Goal: Task Accomplishment & Management: Manage account settings

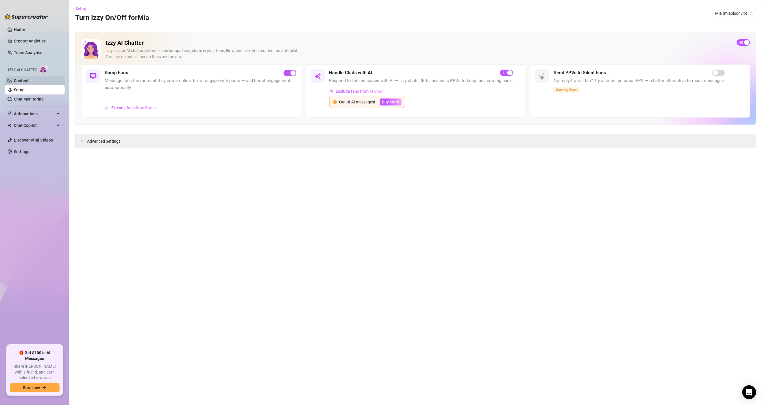
click at [21, 82] on link "Content" at bounding box center [21, 80] width 15 height 5
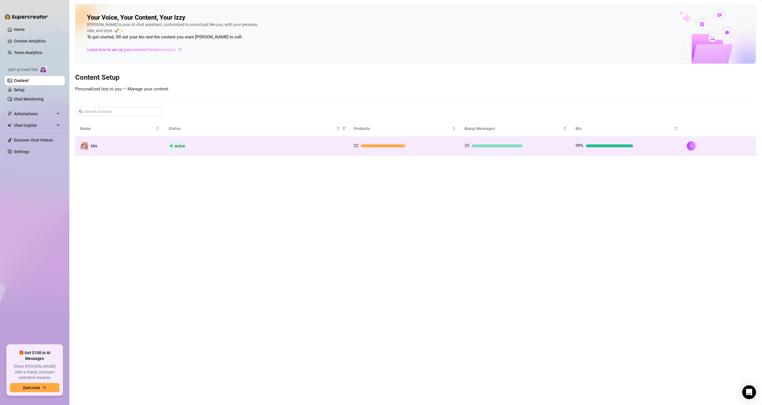
click at [323, 153] on td "Active" at bounding box center [256, 146] width 185 height 19
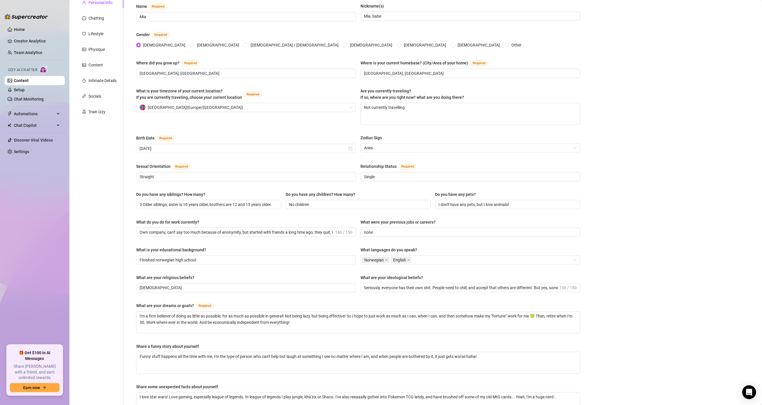
scroll to position [172, 0]
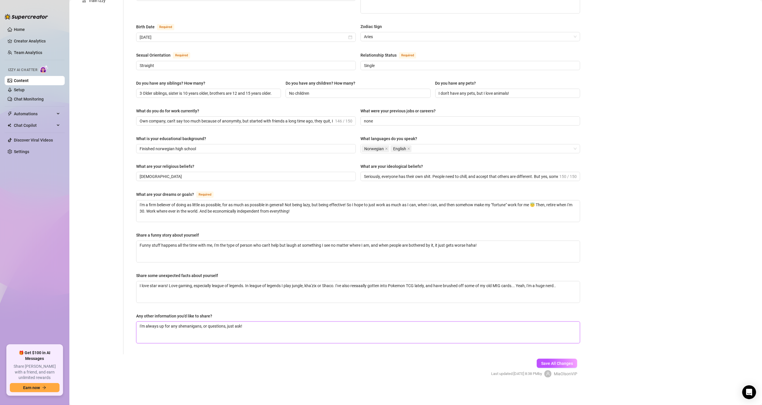
click at [283, 336] on textarea "I'm always up for any shenanigans, or questions, just ask!" at bounding box center [357, 332] width 443 height 21
type textarea "I'm always up for any shenanigans, or questions, just ask!"
type textarea "I'm always up for any shenanigans, or questions, just ask! I"
type textarea "I'm always up for any shenanigans, or questions, just ask! I d"
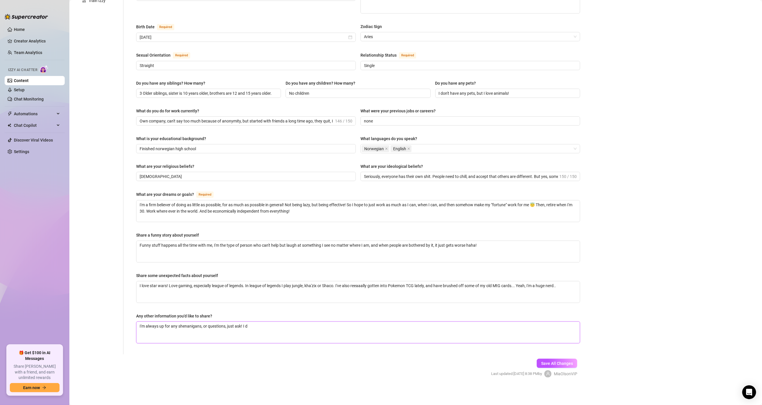
type textarea "I'm always up for any shenanigans, or questions, just ask! I do"
type textarea "I'm always up for any shenanigans, or questions, just ask! I don"
type textarea "I'm always up for any shenanigans, or questions, just ask! I don'"
type textarea "I'm always up for any shenanigans, or questions, just ask! I don't"
type textarea "I'm always up for any shenanigans, or questions, just ask! I don't s"
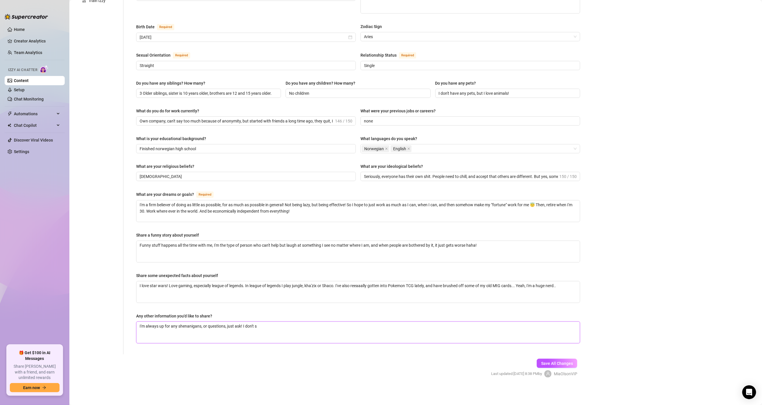
type textarea "I'm always up for any shenanigans, or questions, just ask! I don't sq"
type textarea "I'm always up for any shenanigans, or questions, just ask! I don't squ"
type textarea "I'm always up for any shenanigans, or questions, just ask! I don't squi"
type textarea "I'm always up for any shenanigans, or questions, just ask! I don't squit"
type textarea "I'm always up for any shenanigans, or questions, just ask! I don't squir"
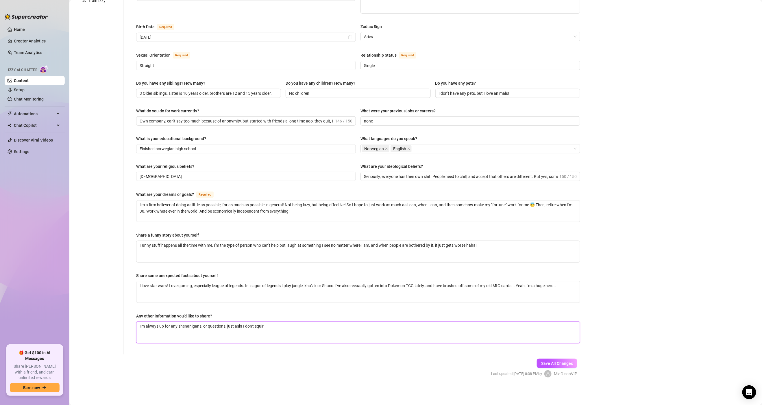
type textarea "I'm always up for any shenanigans, or questions, just ask! I don't squirt"
type textarea "I'm always up for any shenanigans, or questions, just ask! I don't squirt,"
type textarea "I'm always up for any shenanigans, or questions, just ask! I don't squirt, s"
type textarea "I'm always up for any shenanigans, or questions, just ask! I don't squirt, so"
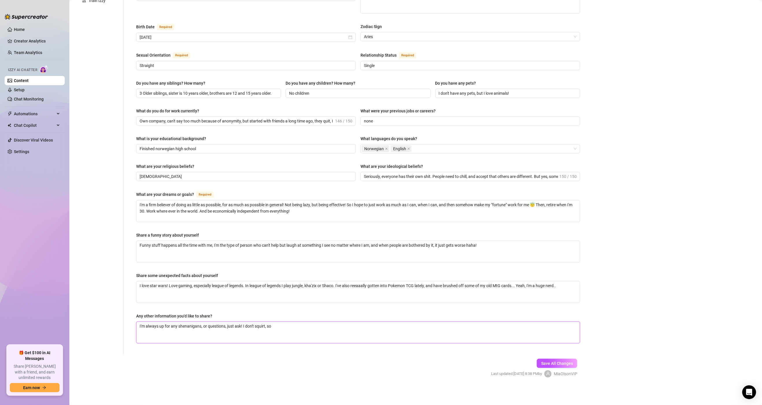
type textarea "I'm always up for any shenanigans, or questions, just ask! I don't squirt, so"
type textarea "I'm always up for any shenanigans, or questions, just ask! I don't squirt, so i"
type textarea "I'm always up for any shenanigans, or questions, just ask! I don't squirt, so if"
type textarea "I'm always up for any shenanigans, or questions, just ask! I don't squirt, so i…"
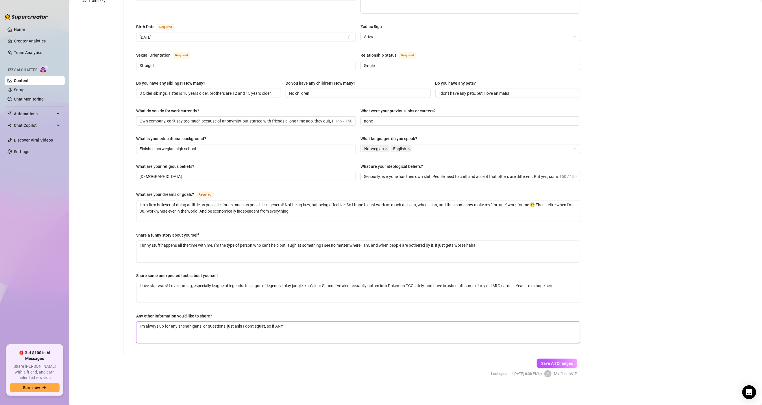
type textarea "I'm always up for any shenanigans, or questions, just ask! I don't squirt, so i…"
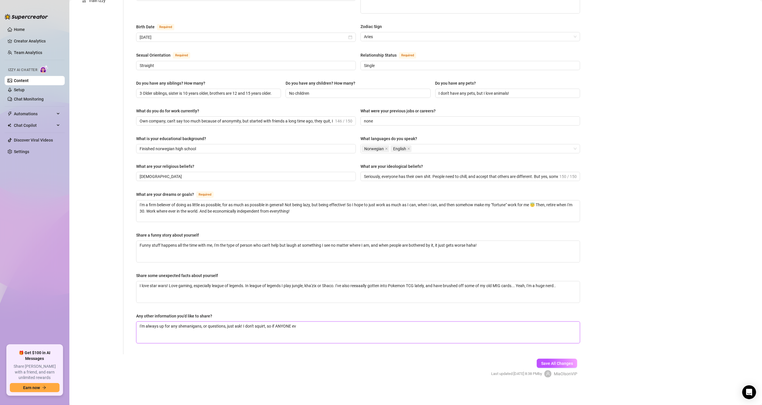
type textarea "I'm always up for any shenanigans, or questions, just ask! I don't squirt, so i…"
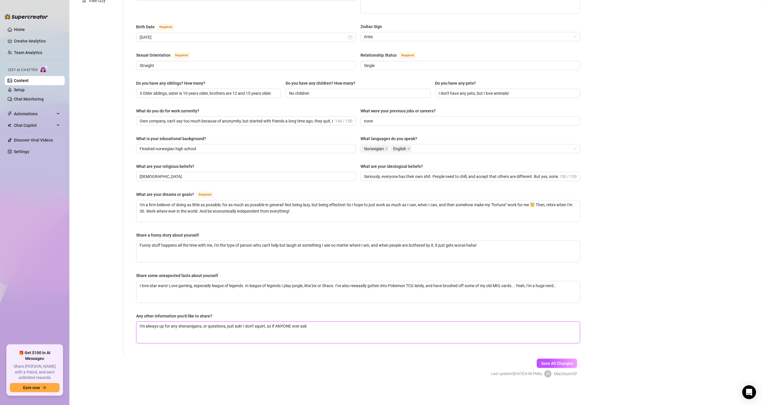
type textarea "I'm always up for any shenanigans, or questions, just ask! I don't squirt, so i…"
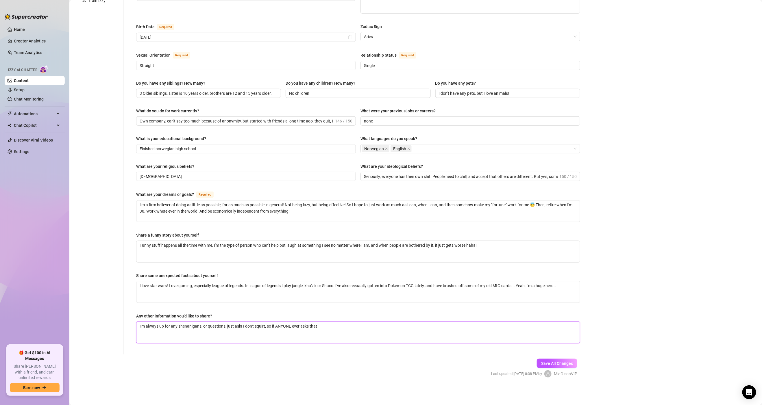
type textarea "I'm always up for any shenanigans, or questions, just ask! I don't squirt, so i…"
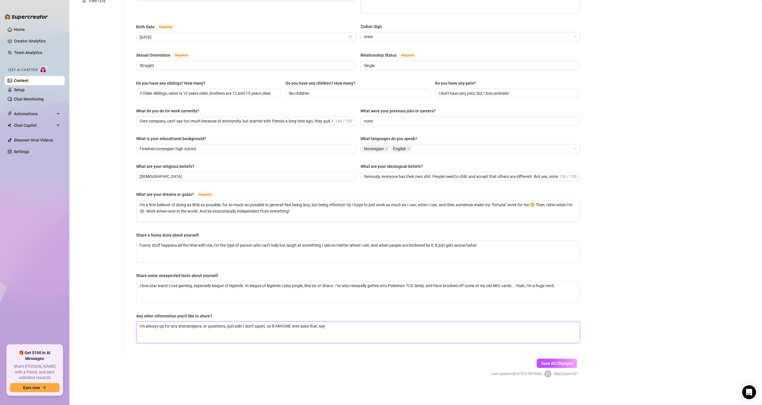
type textarea "I'm always up for any shenanigans, or questions, just ask! I don't squirt, so i…"
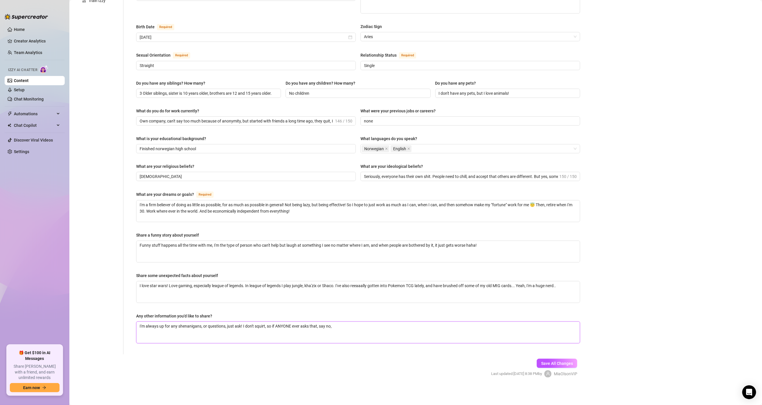
type textarea "I'm always up for any shenanigans, or questions, just ask! I don't squirt, so i…"
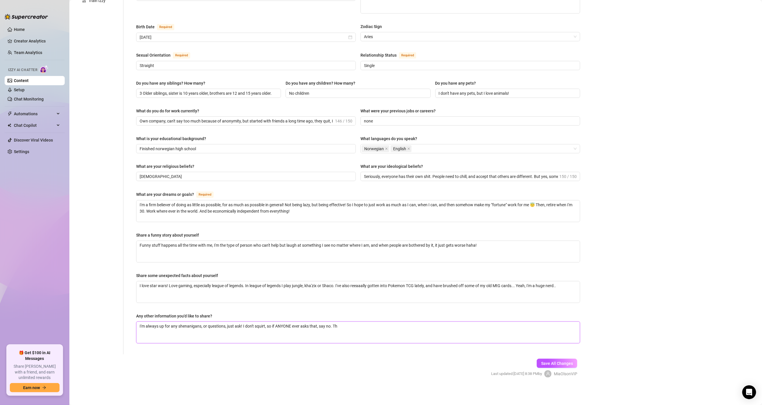
type textarea "I'm always up for any shenanigans, or questions, just ask! I don't squirt, so i…"
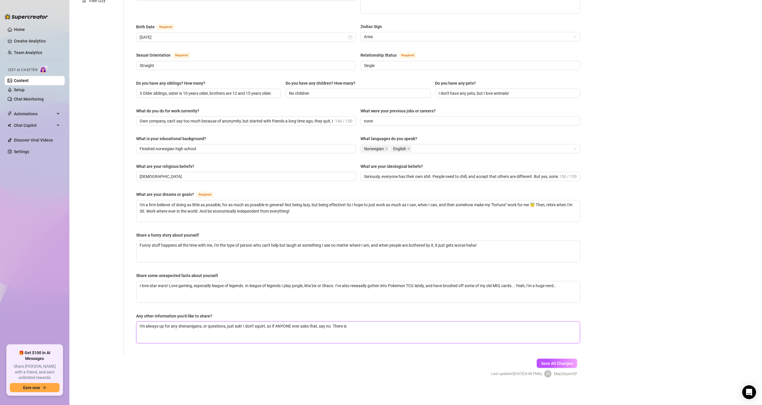
type textarea "I'm always up for any shenanigans, or questions, just ask! I don't squirt, so i…"
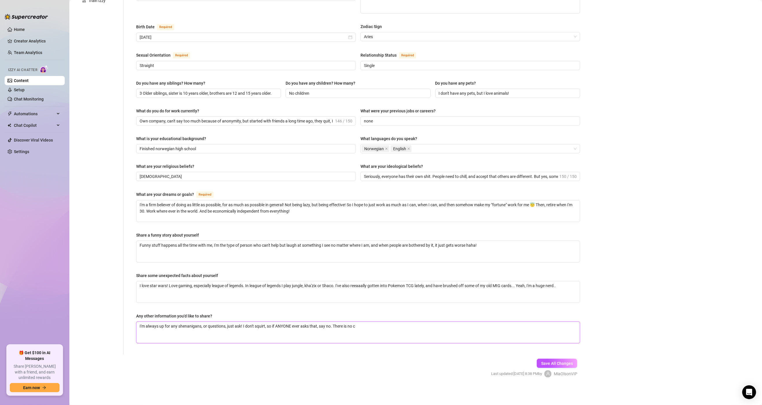
type textarea "I'm always up for any shenanigans, or questions, just ask! I don't squirt, so i…"
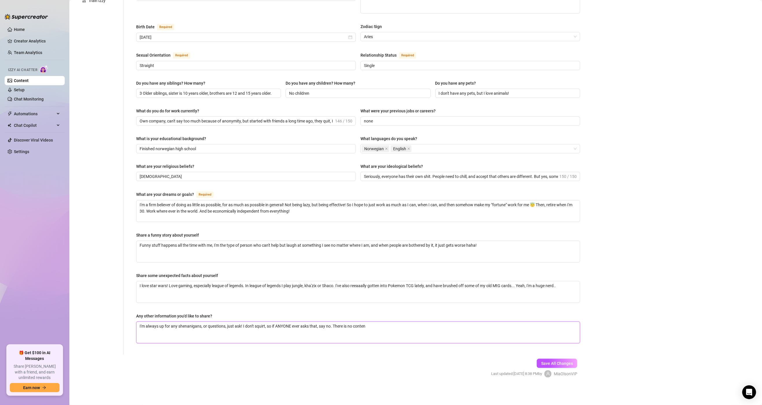
type textarea "I'm always up for any shenanigans, or questions, just ask! I don't squirt, so i…"
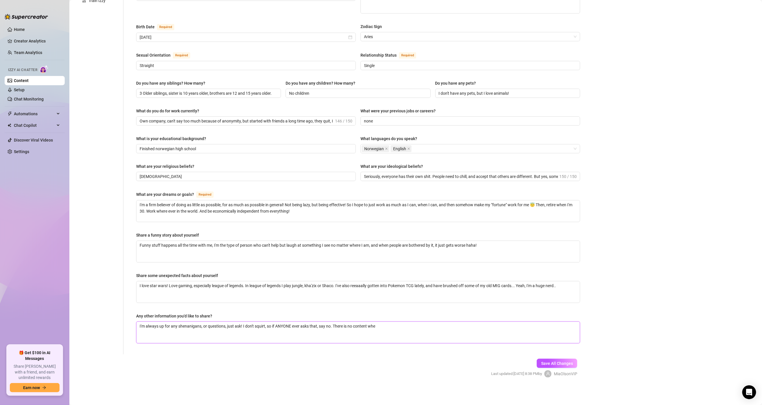
type textarea "I'm always up for any shenanigans, or questions, just ask! I don't squirt, so i…"
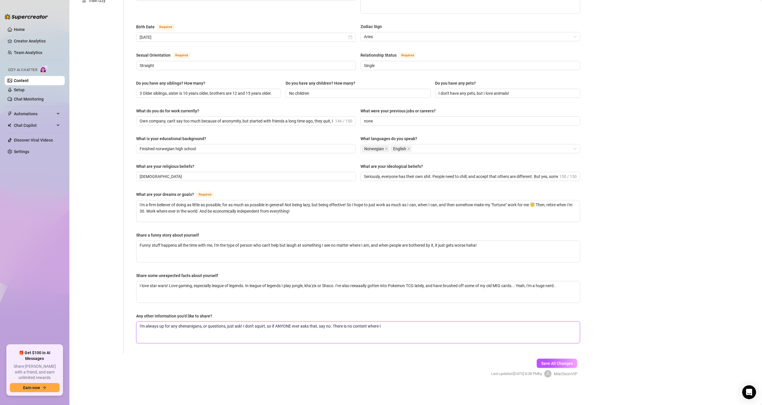
type textarea "I'm always up for any shenanigans, or questions, just ask! I don't squirt, so i…"
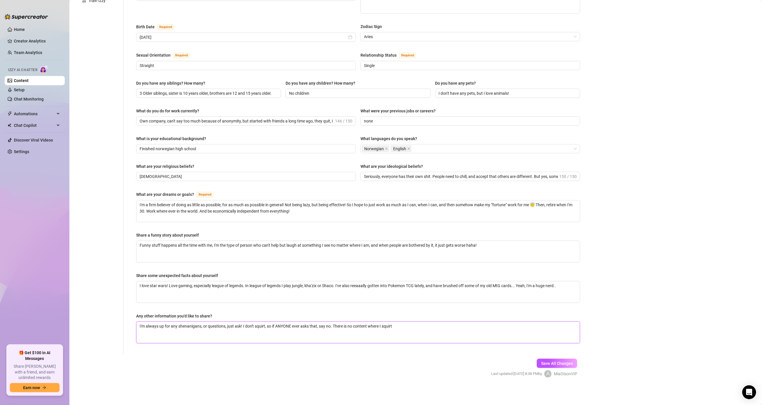
type textarea "I'm always up for any shenanigans, or questions, just ask! I don't squirt, so i…"
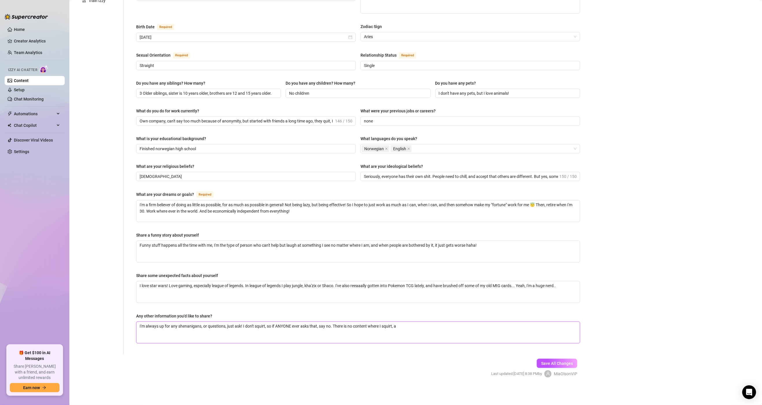
type textarea "I'm always up for any shenanigans, or questions, just ask! I don't squirt, so i…"
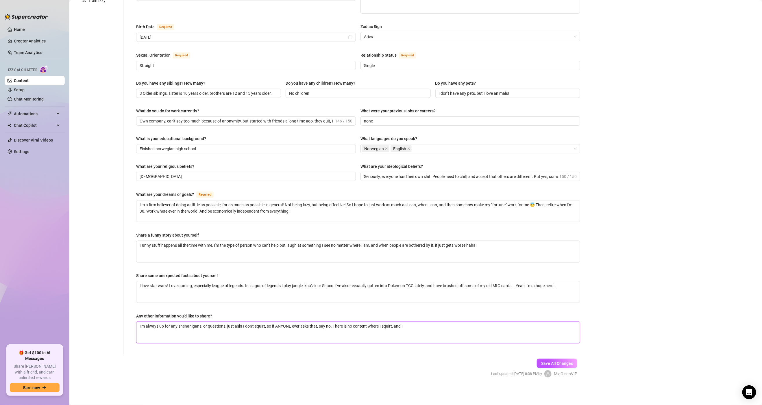
type textarea "I'm always up for any shenanigans, or questions, just ask! I don't squirt, so i…"
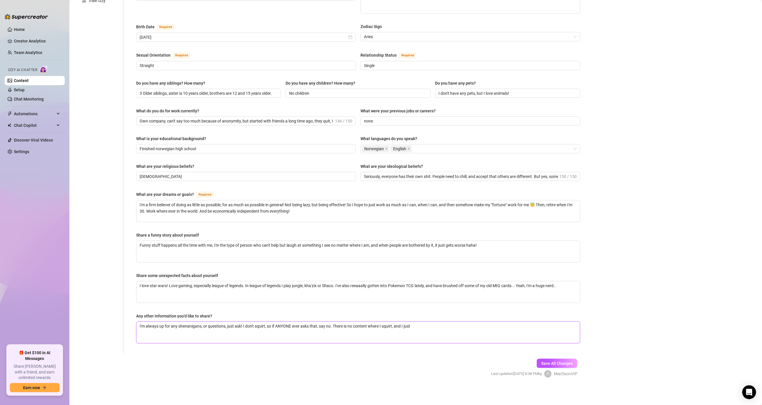
type textarea "I'm always up for any shenanigans, or questions, just ask! I don't squirt, so i…"
click at [554, 361] on button "Save All Changes" at bounding box center [556, 363] width 40 height 9
click at [33, 111] on span "Automations" at bounding box center [34, 113] width 41 height 9
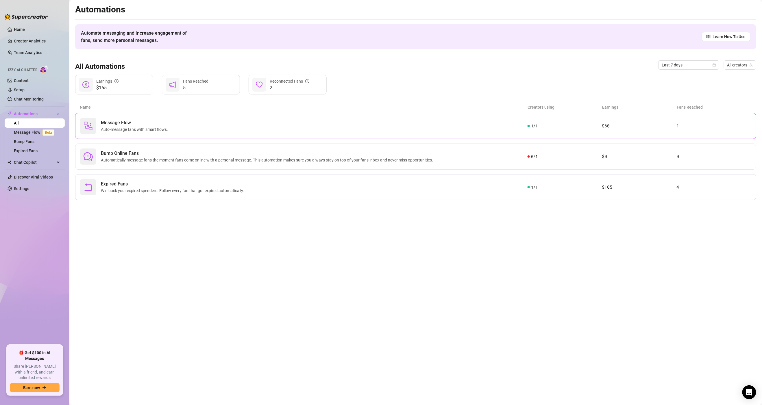
click at [178, 126] on div "Message Flow Auto-message fans with smart flows." at bounding box center [303, 126] width 447 height 16
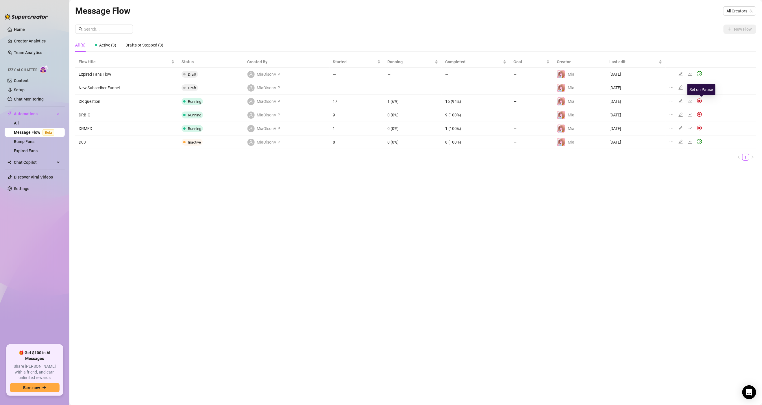
click at [702, 101] on img at bounding box center [699, 100] width 5 height 5
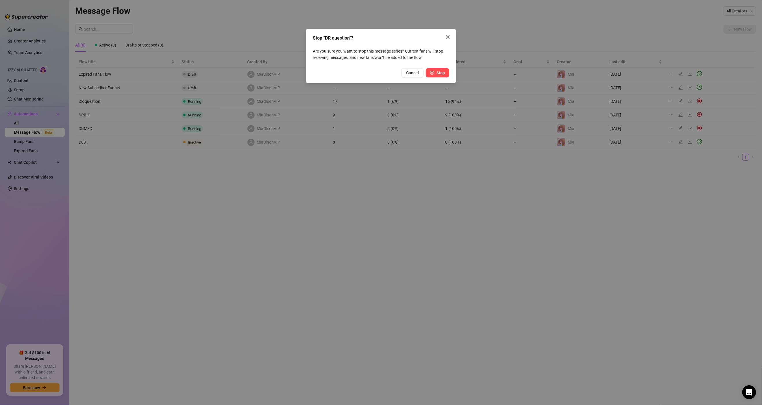
click at [444, 71] on span "Stop" at bounding box center [440, 72] width 8 height 5
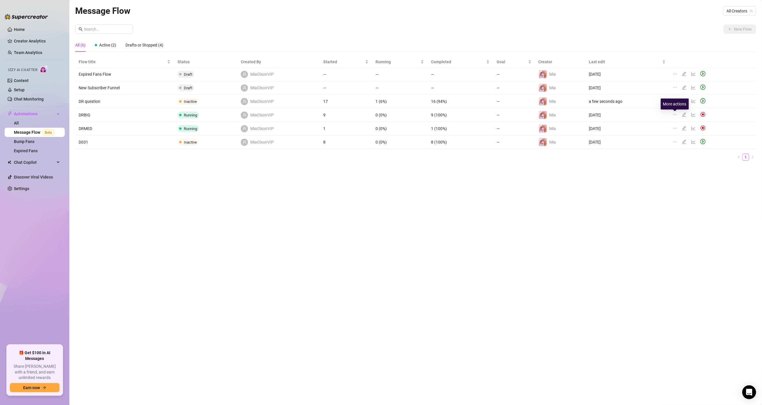
click at [676, 115] on icon "ellipsis" at bounding box center [674, 114] width 5 height 5
click at [678, 122] on span "Duplicate" at bounding box center [702, 124] width 50 height 6
click at [81, 157] on td "DRBIG" at bounding box center [124, 156] width 99 height 14
click at [86, 156] on td "DRBIG" at bounding box center [124, 156] width 99 height 14
click at [90, 156] on td "DRBIG" at bounding box center [124, 156] width 99 height 14
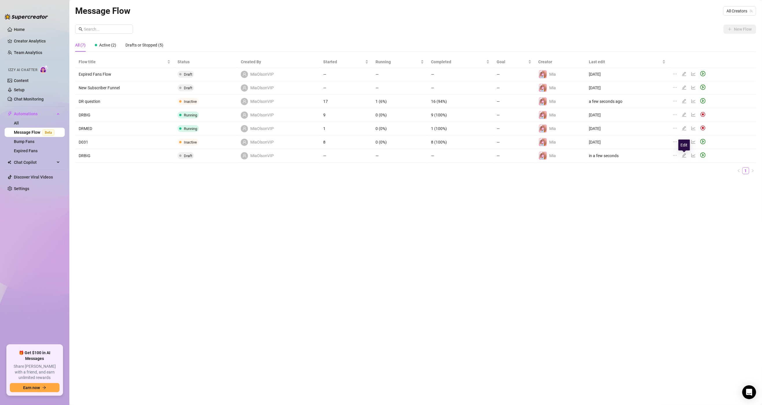
click at [683, 157] on icon "edit" at bounding box center [684, 155] width 4 height 4
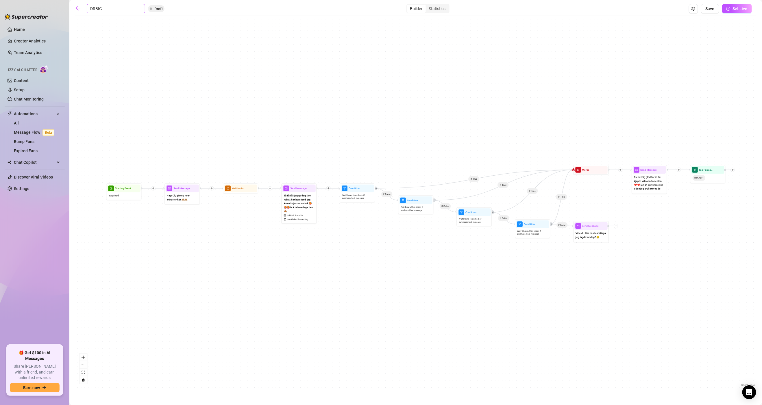
click at [94, 10] on input "DRBIG" at bounding box center [116, 8] width 58 height 9
click at [108, 9] on input "DRBIG" at bounding box center [116, 8] width 58 height 9
drag, startPoint x: 105, startPoint y: 9, endPoint x: 96, endPoint y: 12, distance: 10.1
click at [96, 12] on input "DRBIG" at bounding box center [116, 8] width 58 height 9
drag, startPoint x: 97, startPoint y: 7, endPoint x: 111, endPoint y: 9, distance: 14.0
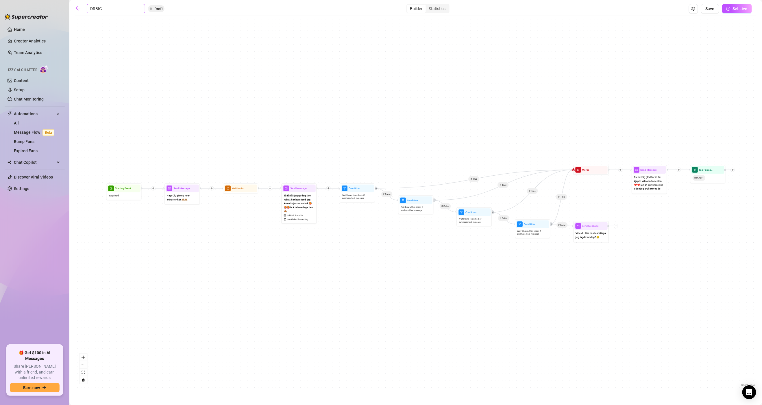
click at [111, 9] on input "DRBIG" at bounding box center [116, 8] width 58 height 9
click at [242, 34] on div "If True If False If True If False If True If False If True If False Tag Fan as.…" at bounding box center [415, 203] width 681 height 369
click at [714, 11] on button "Save" at bounding box center [710, 8] width 18 height 9
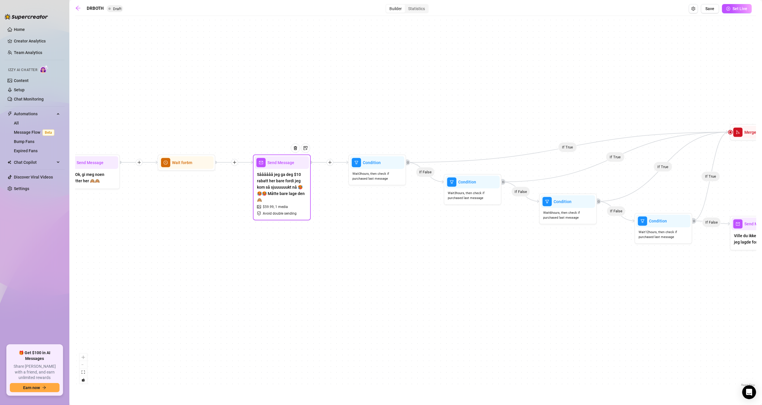
click at [292, 198] on span "Såååååå jeg ga deg $10 rabatt her bare fordi jeg kom så sjuuuuuukt nå 🥵🥵🥵 Måtte…" at bounding box center [282, 187] width 50 height 32
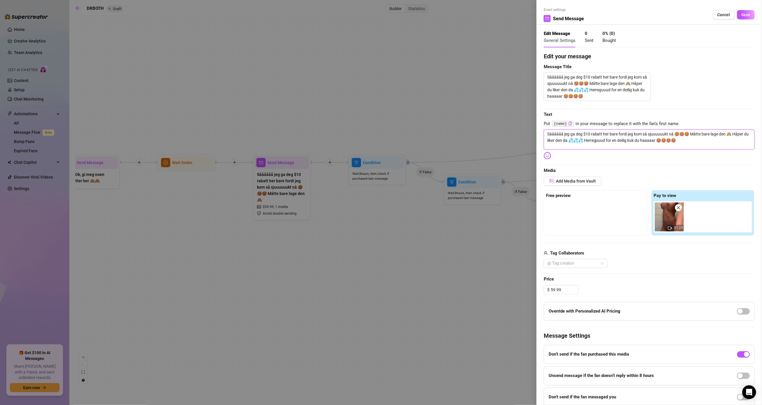
drag, startPoint x: 710, startPoint y: 141, endPoint x: 529, endPoint y: 122, distance: 181.8
click at [529, 122] on div "Event settings Send Message Cancel Save Edit Message General Settings 0 Sent 0 …" at bounding box center [381, 202] width 762 height 405
paste textarea "syns personlig den andre jeg lagde var best, meeeen tenkte siden jeg hadde spil…"
click at [688, 222] on div "01:25" at bounding box center [703, 216] width 101 height 31
click at [584, 181] on span "Add Media from Vault" at bounding box center [576, 181] width 40 height 5
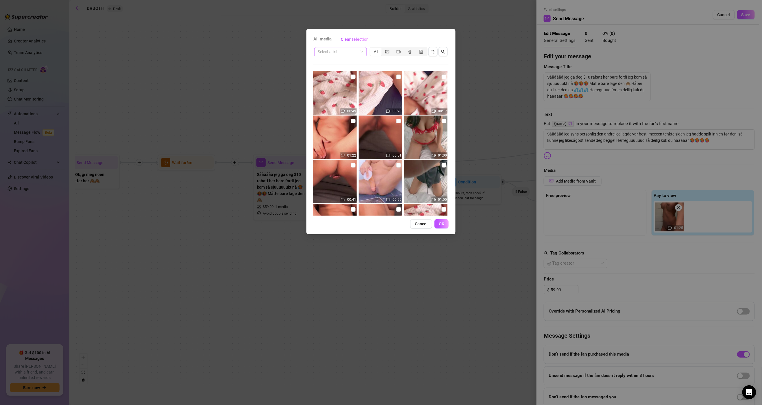
click at [356, 53] on input "search" at bounding box center [337, 51] width 40 height 9
click at [332, 127] on div "DR MED" at bounding box center [340, 128] width 43 height 6
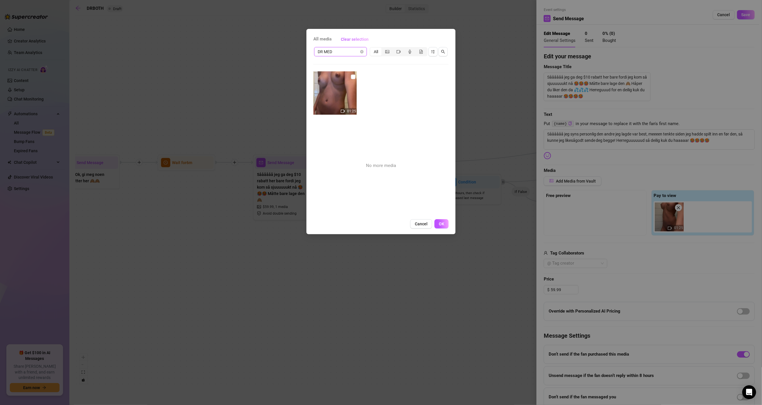
click at [349, 77] on img at bounding box center [334, 92] width 43 height 43
click at [441, 226] on span "OK" at bounding box center [441, 224] width 5 height 5
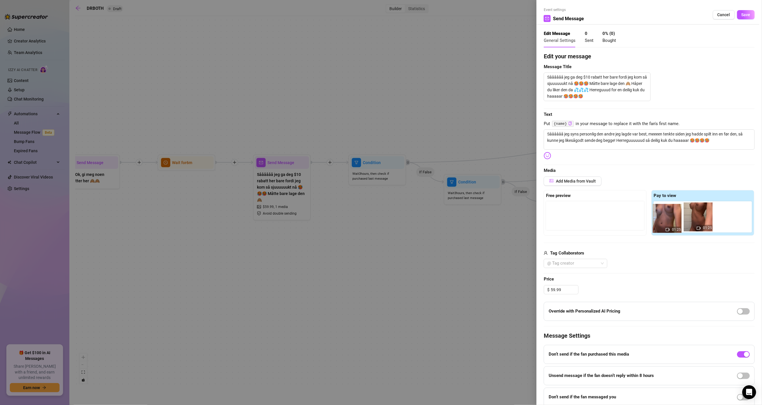
drag, startPoint x: 698, startPoint y: 221, endPoint x: 666, endPoint y: 222, distance: 32.1
click at [666, 222] on div "01:25 01:25" at bounding box center [703, 216] width 101 height 31
drag, startPoint x: 696, startPoint y: 222, endPoint x: 653, endPoint y: 223, distance: 42.8
click at [653, 223] on div "01:25 01:25" at bounding box center [703, 216] width 101 height 31
drag, startPoint x: 662, startPoint y: 222, endPoint x: 715, endPoint y: 224, distance: 52.6
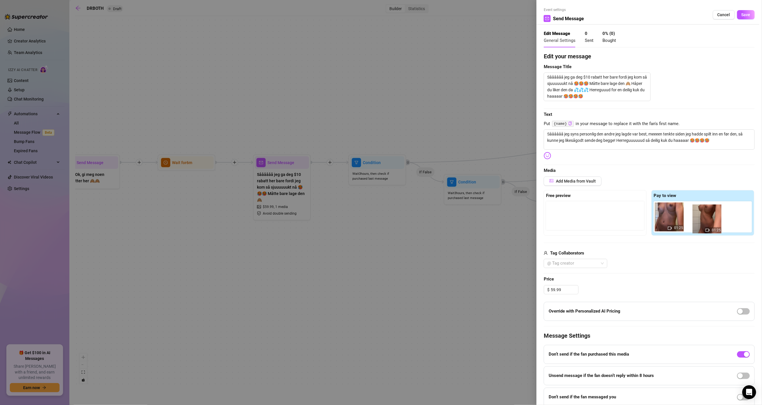
click at [715, 224] on div "01:25 01:25" at bounding box center [703, 216] width 101 height 31
click at [676, 209] on icon "close" at bounding box center [678, 208] width 4 height 4
click at [694, 221] on div "01:25" at bounding box center [703, 216] width 101 height 31
click at [575, 182] on span "Add Media from Vault" at bounding box center [576, 181] width 40 height 5
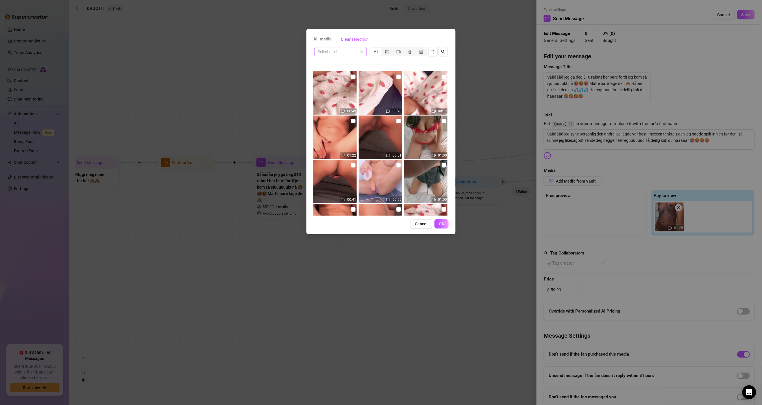
click at [355, 51] on input "search" at bounding box center [337, 51] width 40 height 9
click at [334, 118] on div "DR BIG" at bounding box center [340, 119] width 43 height 6
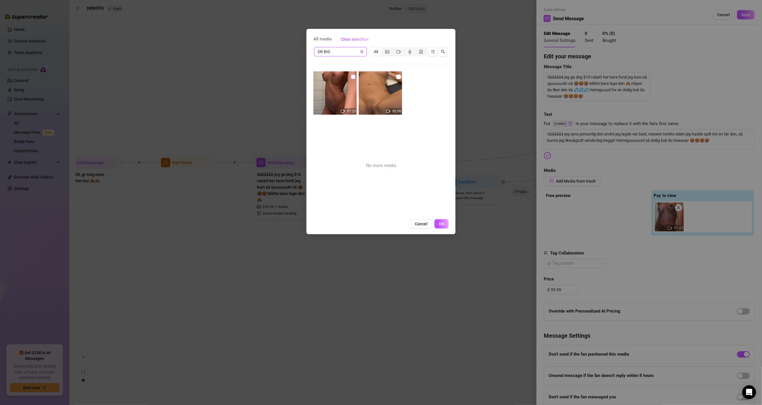
click at [351, 76] on input "checkbox" at bounding box center [353, 77] width 5 height 5
click at [443, 222] on span "OK" at bounding box center [441, 224] width 5 height 5
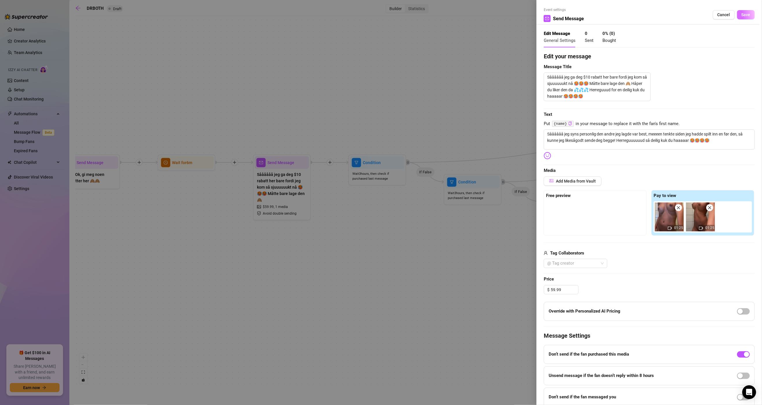
click at [741, 14] on span "Save" at bounding box center [745, 14] width 9 height 5
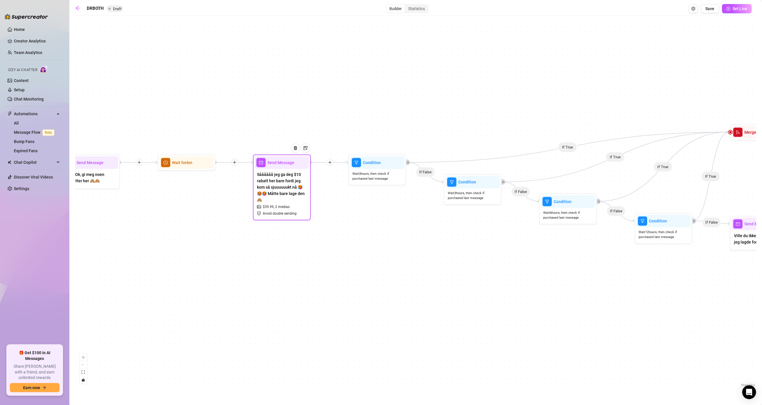
click at [274, 183] on span "Såååååå jeg ga deg $10 rabatt her bare fordi jeg kom så sjuuuuuukt nå 🥵🥵🥵 Måtte…" at bounding box center [282, 187] width 50 height 32
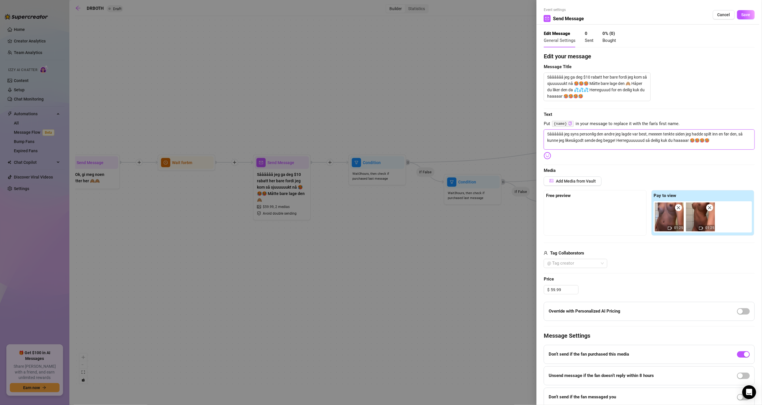
click at [634, 140] on textarea "Såååååå jeg syns personlig den andre jeg lagde var best, meeeen tenkte siden je…" at bounding box center [648, 139] width 211 height 20
click at [566, 86] on textarea "Såååååå jeg ga deg $10 rabatt her bare fordi jeg kom så sjuuuuuukt nå 🥵🥵🥵 Måtte…" at bounding box center [596, 87] width 107 height 29
paste textarea "syns personlig den andre jeg lagde var best, meeeen tenkte siden jeg hadde spil…"
click at [741, 14] on span "Save" at bounding box center [745, 14] width 9 height 5
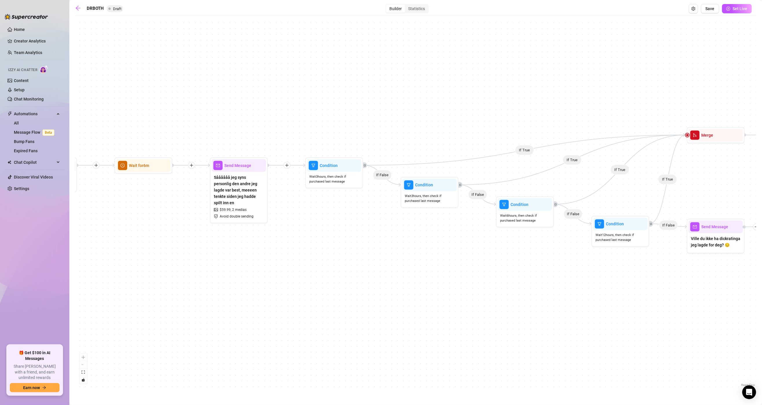
drag, startPoint x: 712, startPoint y: 266, endPoint x: 685, endPoint y: 269, distance: 27.0
click at [687, 269] on div "If True If False If True If False If True If False If True If False Tag Fan as.…" at bounding box center [415, 203] width 681 height 369
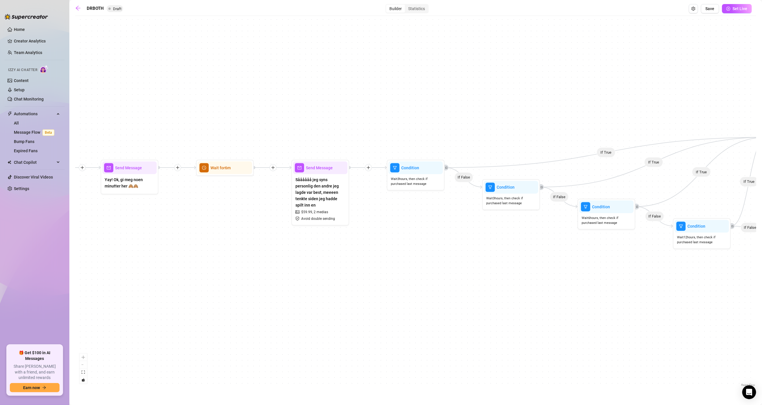
drag, startPoint x: 576, startPoint y: 290, endPoint x: 688, endPoint y: 288, distance: 112.1
click at [688, 288] on div "If True If False If True If False If True If False If True If False Tag Fan as.…" at bounding box center [415, 203] width 681 height 369
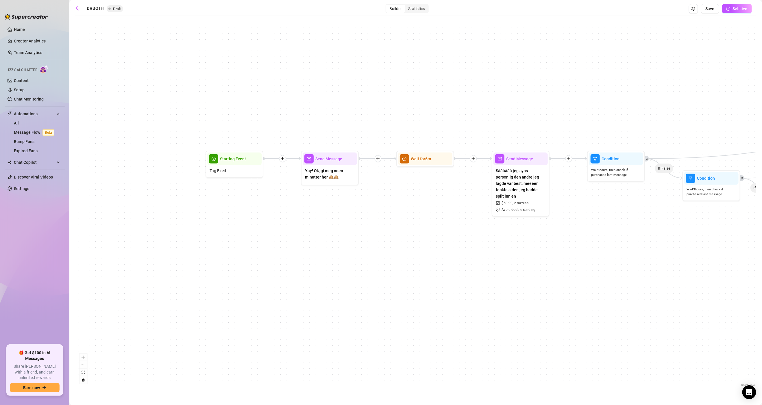
drag, startPoint x: 422, startPoint y: 289, endPoint x: 568, endPoint y: 284, distance: 146.6
click at [568, 284] on div "If True If False If True If False If True If False If True If False Tag Fan as.…" at bounding box center [415, 203] width 681 height 369
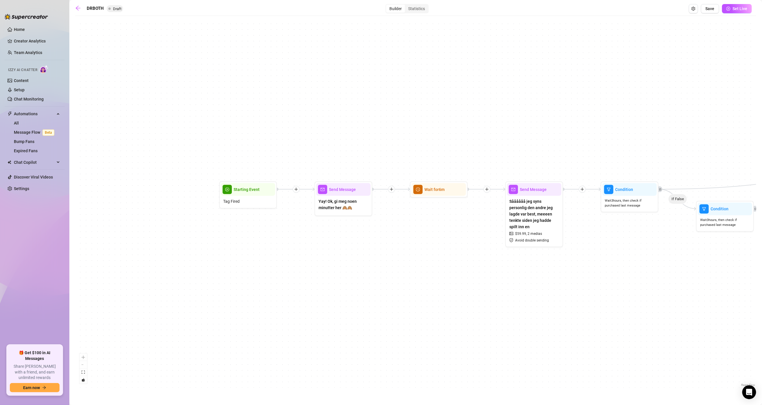
drag, startPoint x: 328, startPoint y: 252, endPoint x: 338, endPoint y: 269, distance: 19.2
click at [338, 269] on div "If True If False If True If False If True If False If True If False Tag Fan as.…" at bounding box center [415, 203] width 681 height 369
click at [242, 203] on div "Tag Fired" at bounding box center [248, 201] width 54 height 11
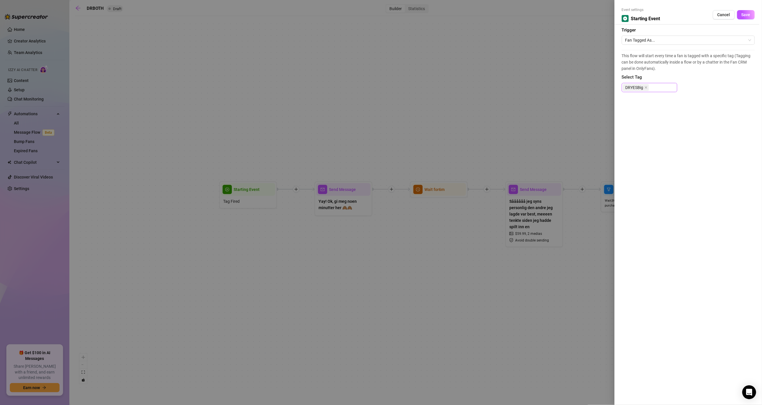
click at [656, 86] on div "DRYESBig" at bounding box center [649, 87] width 53 height 8
click at [647, 100] on div "DRBOTH" at bounding box center [649, 99] width 46 height 6
click at [720, 76] on span "Select Tag" at bounding box center [687, 77] width 133 height 7
click at [744, 14] on span "Save" at bounding box center [745, 14] width 9 height 5
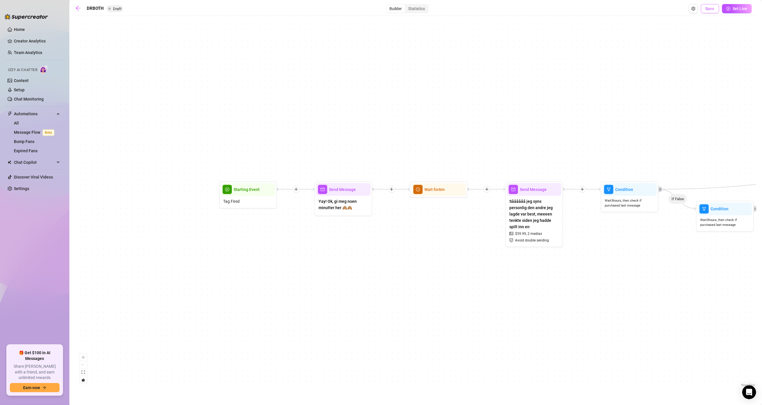
click at [709, 9] on span "Save" at bounding box center [709, 8] width 9 height 5
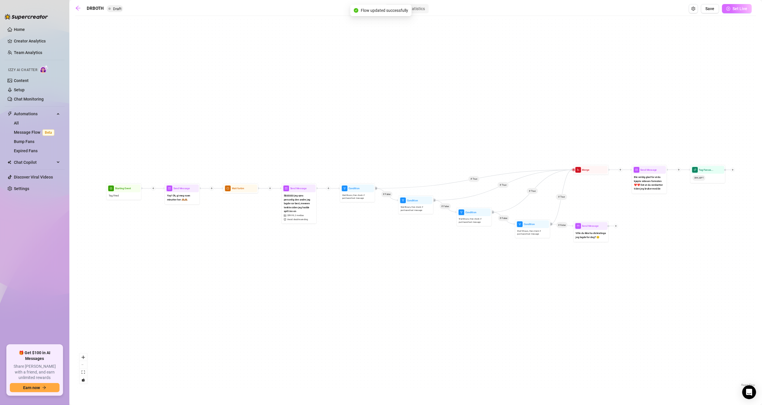
click at [740, 9] on span "Set Live" at bounding box center [739, 8] width 15 height 5
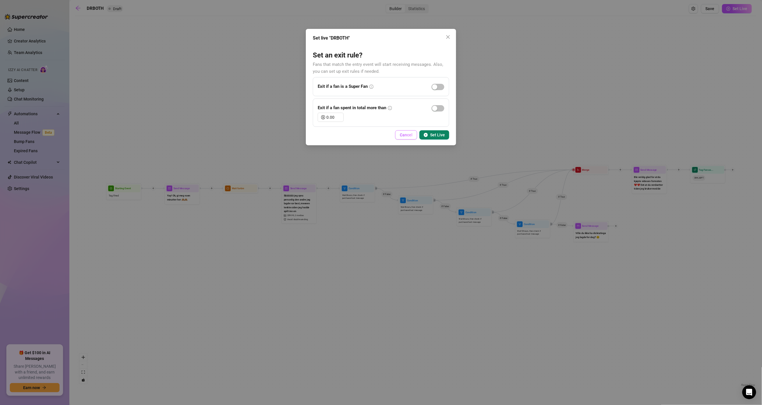
click at [406, 135] on span "Cancel" at bounding box center [406, 135] width 13 height 5
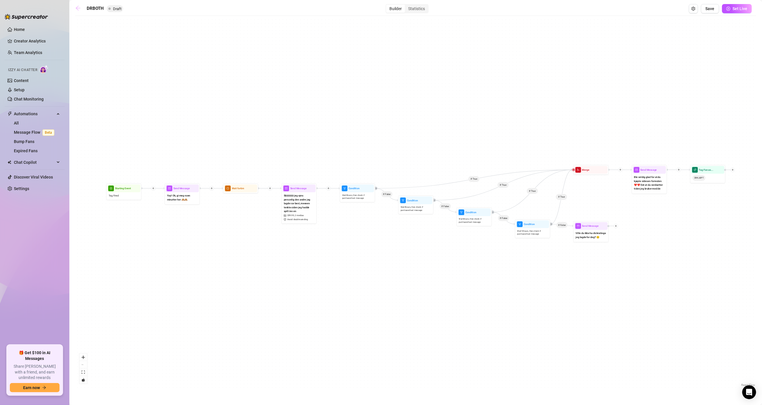
click at [79, 8] on icon "arrow-left" at bounding box center [78, 8] width 5 height 5
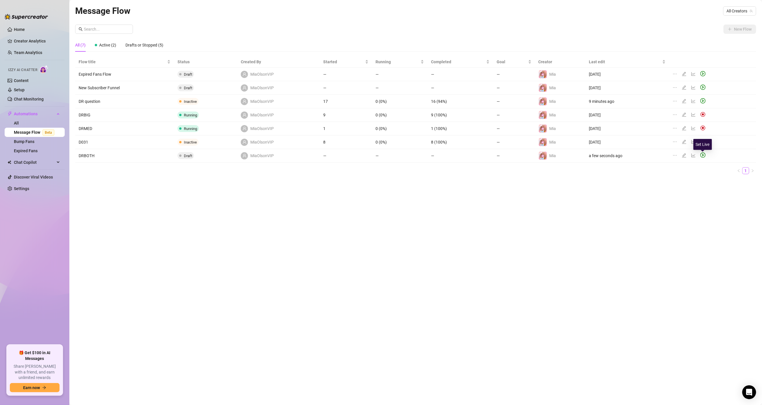
click at [703, 155] on icon "play-circle" at bounding box center [703, 155] width 2 height 3
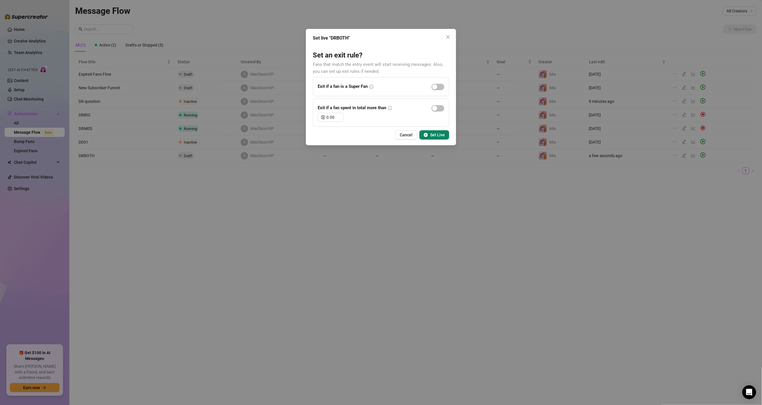
click at [432, 137] on span "Set Live" at bounding box center [437, 135] width 15 height 5
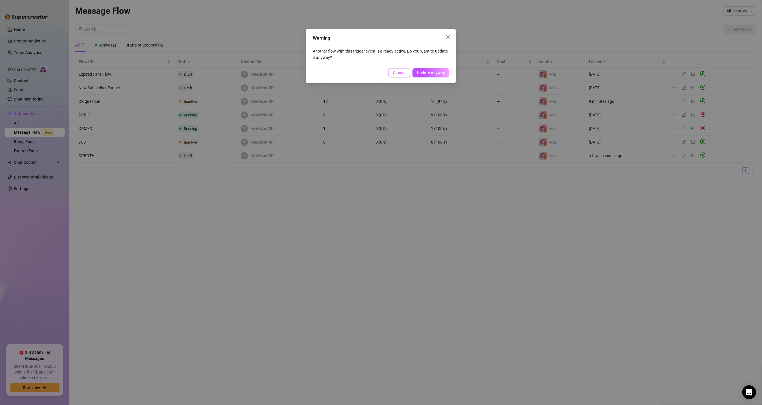
click at [397, 72] on span "Cancel" at bounding box center [399, 72] width 13 height 5
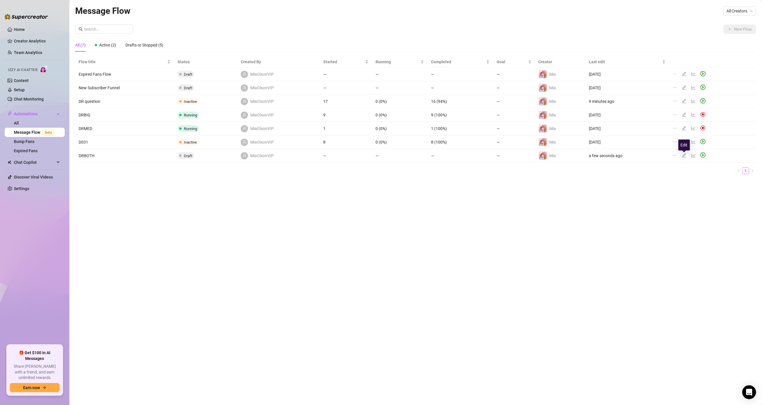
click at [683, 157] on icon "edit" at bounding box center [684, 155] width 4 height 4
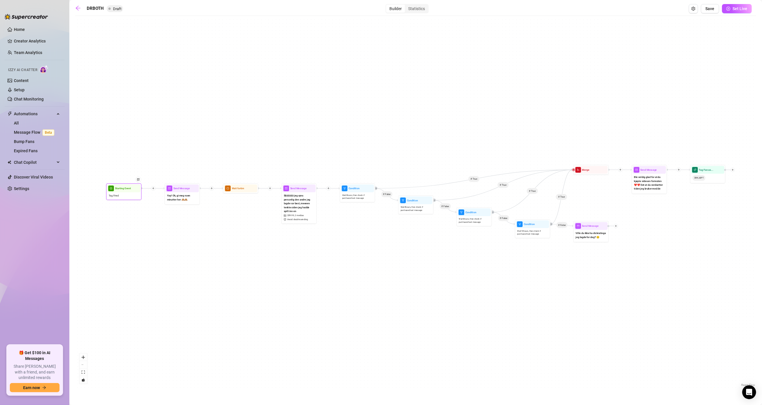
click at [125, 198] on div "Tag Fired" at bounding box center [123, 195] width 33 height 7
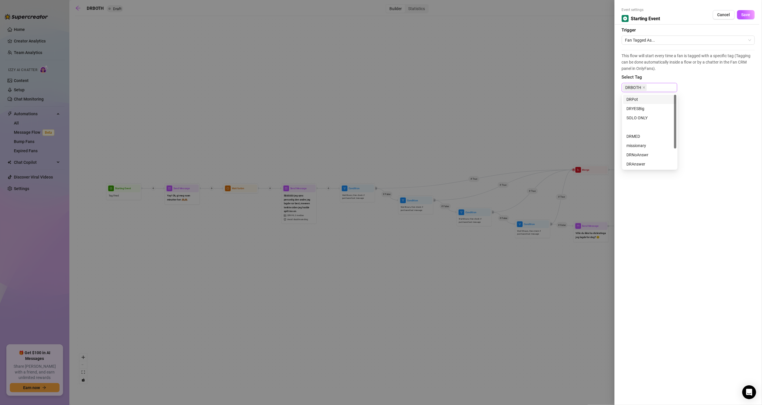
click at [660, 84] on div "DRBOTH" at bounding box center [649, 87] width 53 height 8
drag, startPoint x: 675, startPoint y: 116, endPoint x: 672, endPoint y: 83, distance: 32.4
click at [672, 83] on body "Home Creator Analytics Team Analytics Izzy AI Chatter Content Setup Chat Monito…" at bounding box center [381, 202] width 762 height 405
click at [655, 86] on div "DRBOTH" at bounding box center [649, 87] width 53 height 8
click at [642, 87] on span "DRBOTH" at bounding box center [635, 87] width 24 height 7
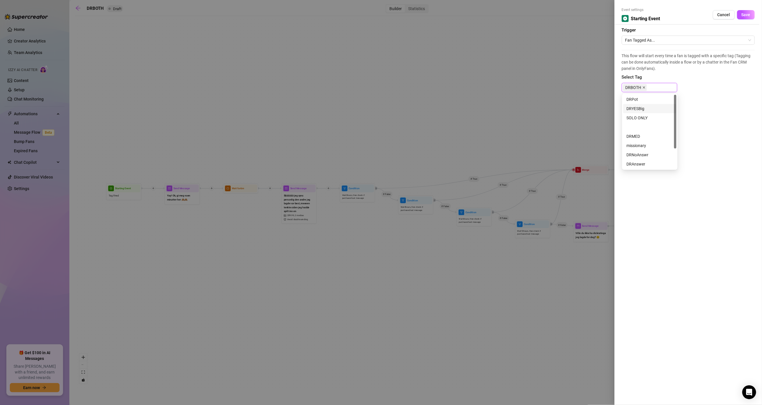
click at [644, 86] on icon "close" at bounding box center [643, 87] width 3 height 3
click at [639, 90] on input "DRYESNOTH" at bounding box center [637, 87] width 24 height 7
click at [705, 92] on div "This flow will start every time a fan is tagged with a specific tag (Tagging ca…" at bounding box center [687, 74] width 133 height 49
click at [745, 14] on span "Save" at bounding box center [745, 14] width 9 height 5
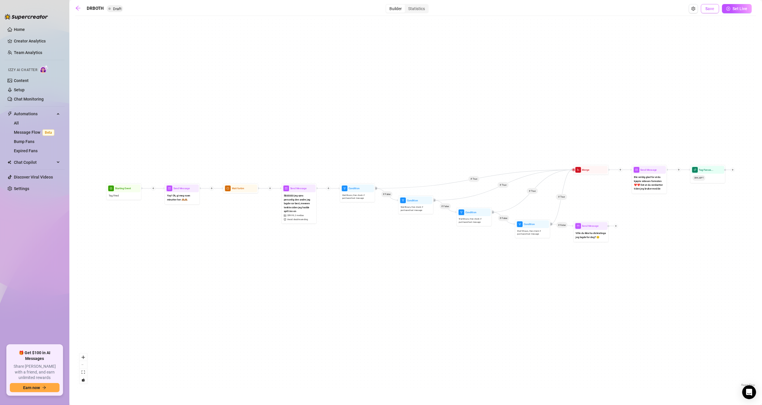
click at [708, 12] on button "Save" at bounding box center [710, 8] width 18 height 9
click at [82, 11] on link at bounding box center [79, 8] width 9 height 7
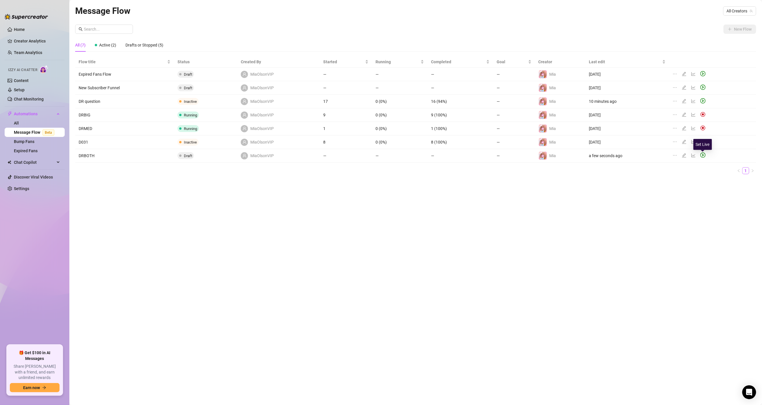
click at [701, 156] on icon "play-circle" at bounding box center [702, 155] width 5 height 5
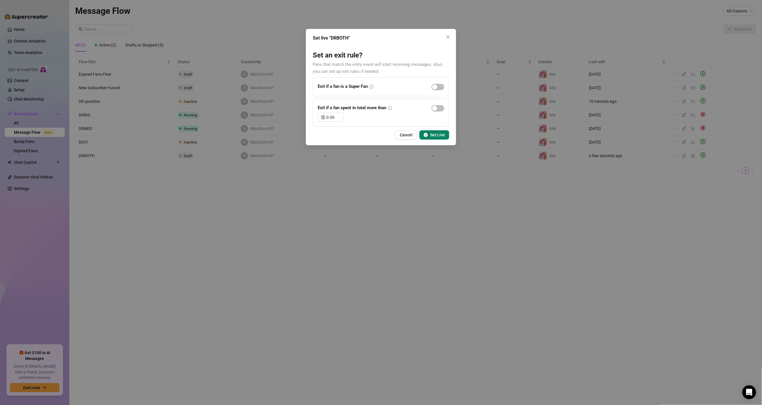
click at [437, 135] on span "Set Live" at bounding box center [437, 135] width 15 height 5
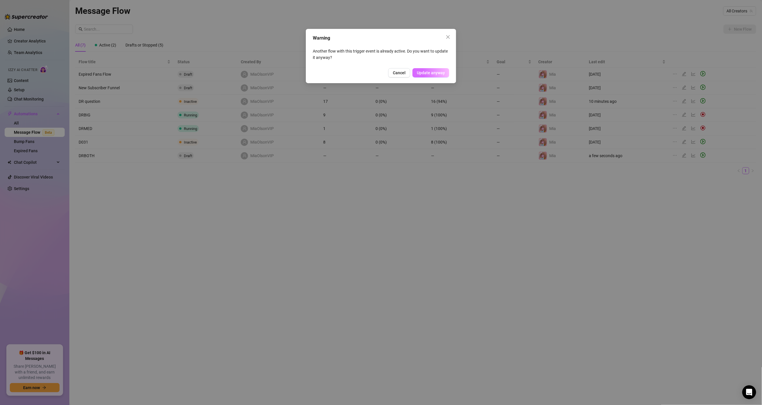
click at [424, 71] on span "Update anyway" at bounding box center [431, 72] width 28 height 5
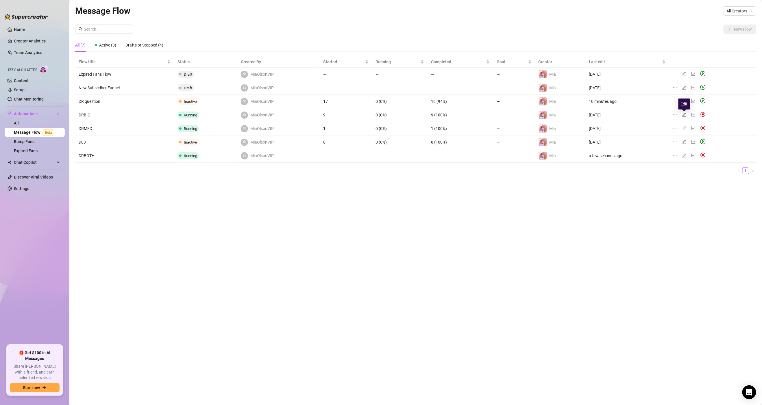
click at [682, 115] on icon "edit" at bounding box center [683, 114] width 5 height 5
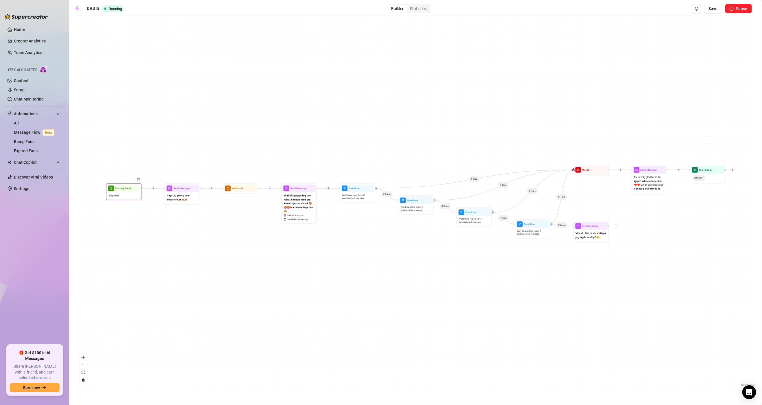
click at [124, 196] on div "Tag Fired" at bounding box center [123, 195] width 33 height 7
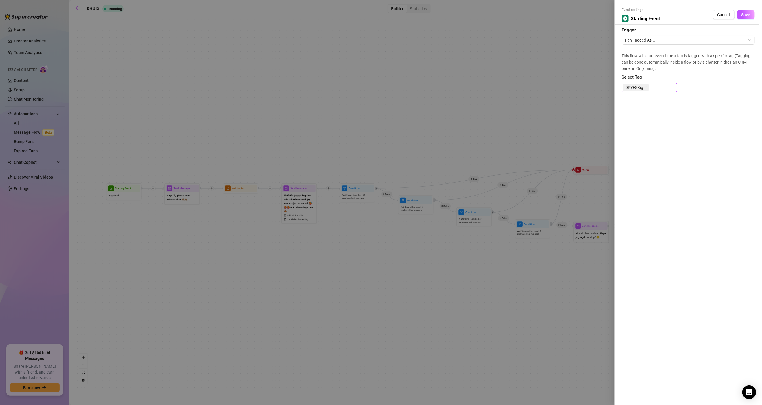
click at [652, 88] on div "DRYESBig" at bounding box center [649, 87] width 53 height 8
drag, startPoint x: 675, startPoint y: 116, endPoint x: 676, endPoint y: 103, distance: 12.5
click at [676, 104] on div "DRYESBig SOLO ONLY DRPot DRYESBig SOLO ONLY DRMED [DEMOGRAPHIC_DATA] DRNoAnswr …" at bounding box center [649, 132] width 55 height 76
click at [700, 103] on div "Event settings Starting Event Cancel Save Trigger Fan Tagged As... This flow wi…" at bounding box center [687, 202] width 147 height 405
click at [725, 16] on span "Cancel" at bounding box center [723, 14] width 13 height 5
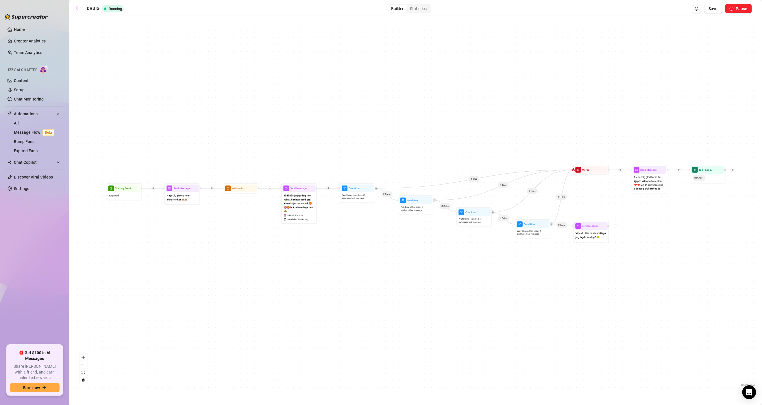
click at [79, 9] on icon "arrow-left" at bounding box center [78, 8] width 6 height 6
